Goal: Navigation & Orientation: Find specific page/section

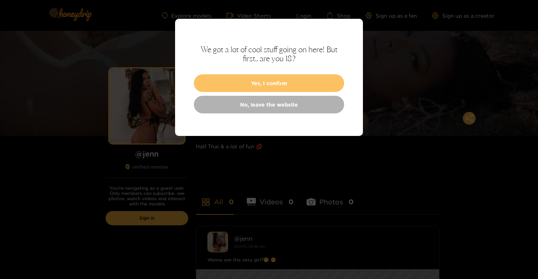
click at [265, 84] on button "Yes, I confirm" at bounding box center [269, 83] width 150 height 18
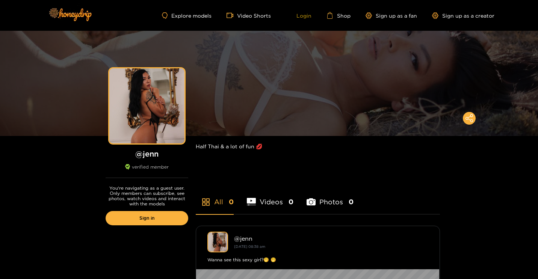
click at [301, 15] on link "Login" at bounding box center [299, 15] width 26 height 7
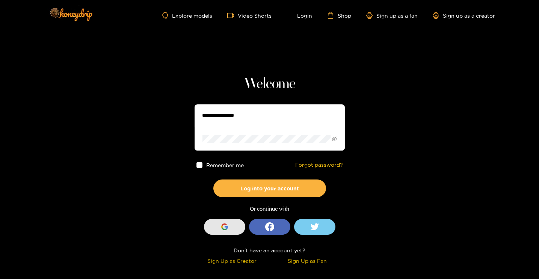
click at [231, 231] on div "button" at bounding box center [225, 227] width 14 height 14
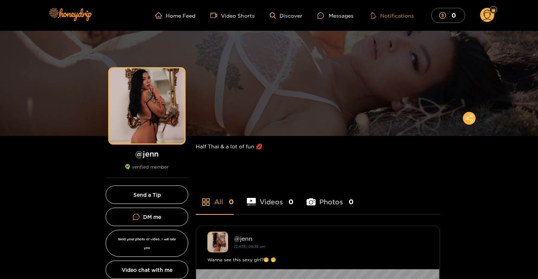
click at [384, 14] on button "Notifications" at bounding box center [393, 16] width 48 height 8
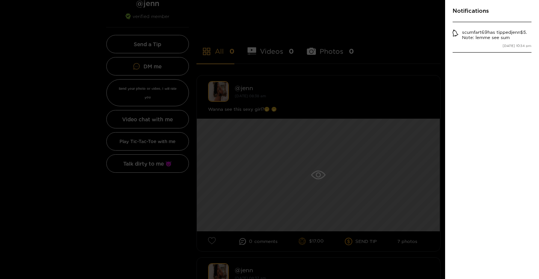
click at [381, 20] on div at bounding box center [269, 139] width 539 height 279
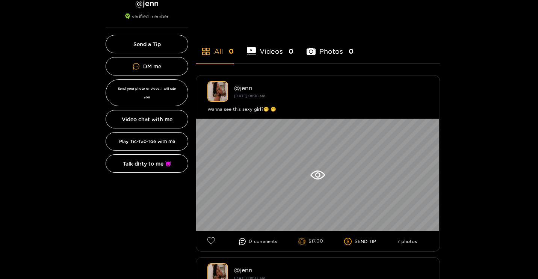
click at [323, 54] on li "Photos 0" at bounding box center [330, 47] width 47 height 34
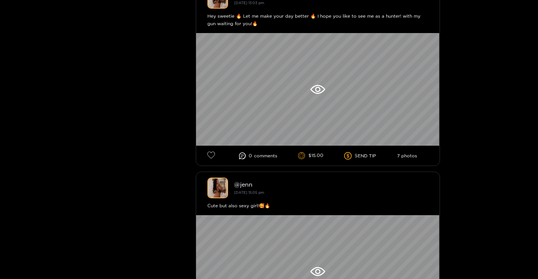
scroll to position [2628, 0]
